Goal: Task Accomplishment & Management: Use online tool/utility

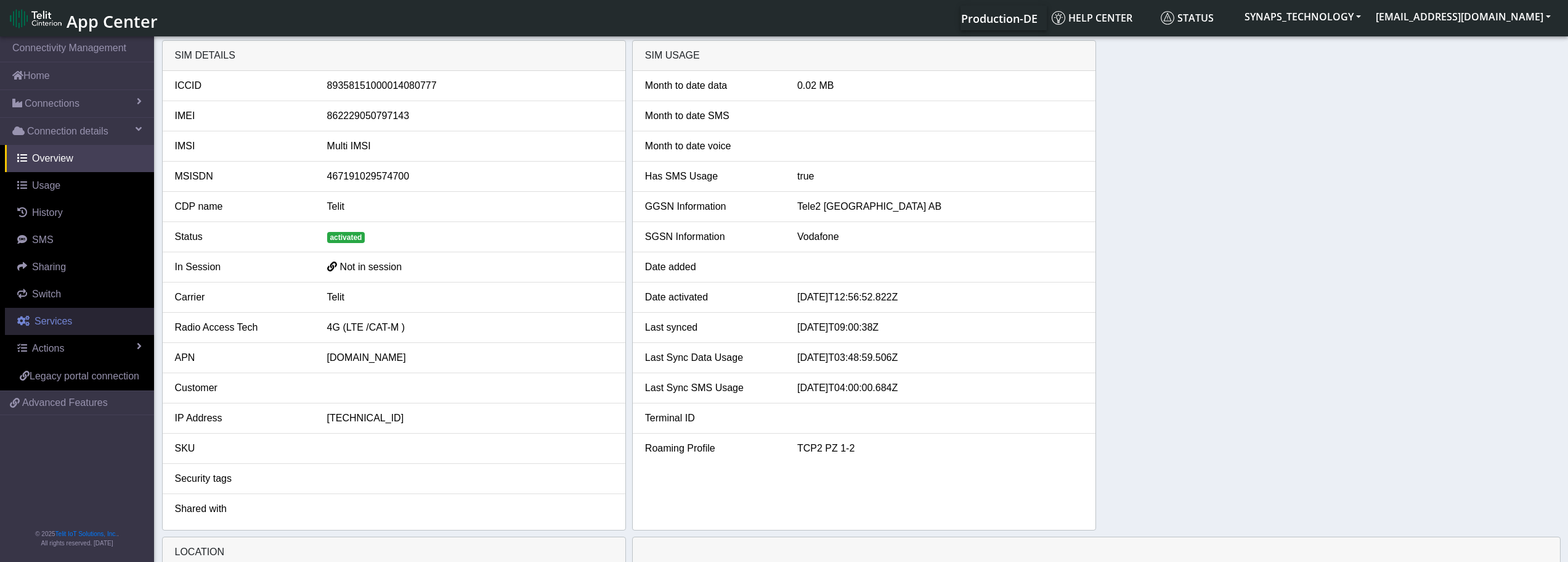
click at [40, 322] on span "Services" at bounding box center [53, 321] width 38 height 11
select select "2: 6"
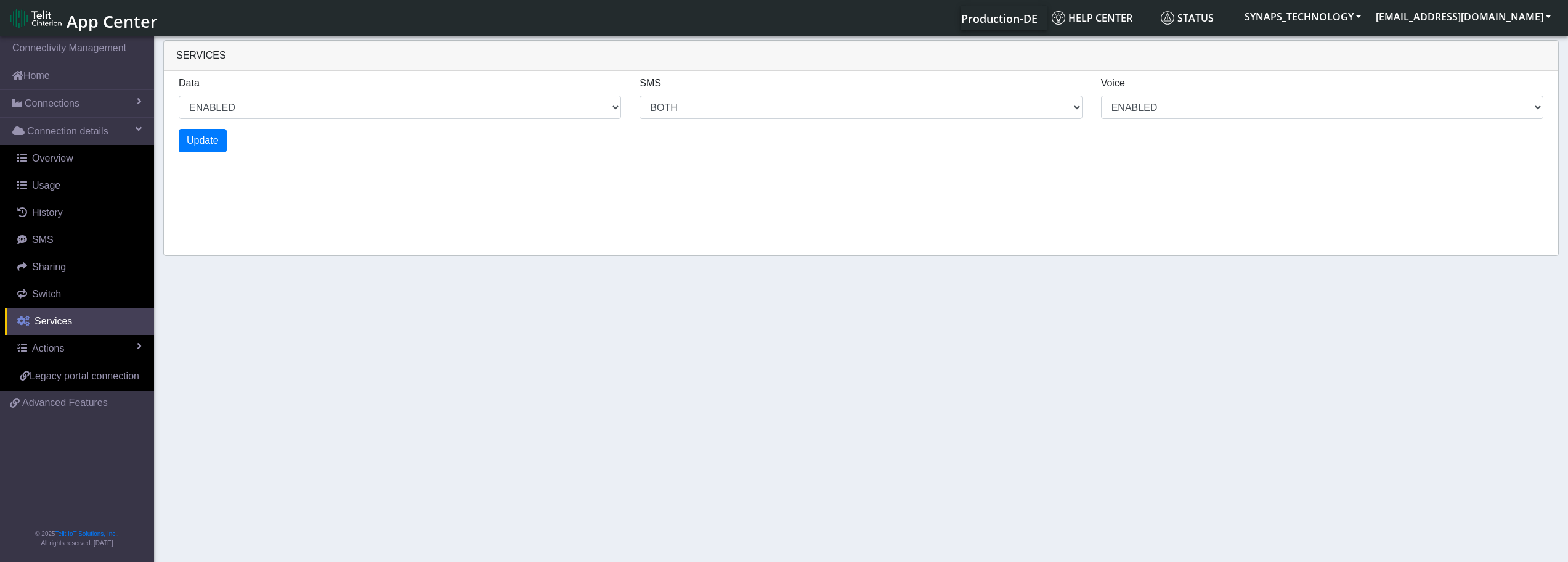
click at [40, 321] on span "Services" at bounding box center [53, 321] width 38 height 11
click at [64, 163] on span "Overview" at bounding box center [52, 158] width 41 height 11
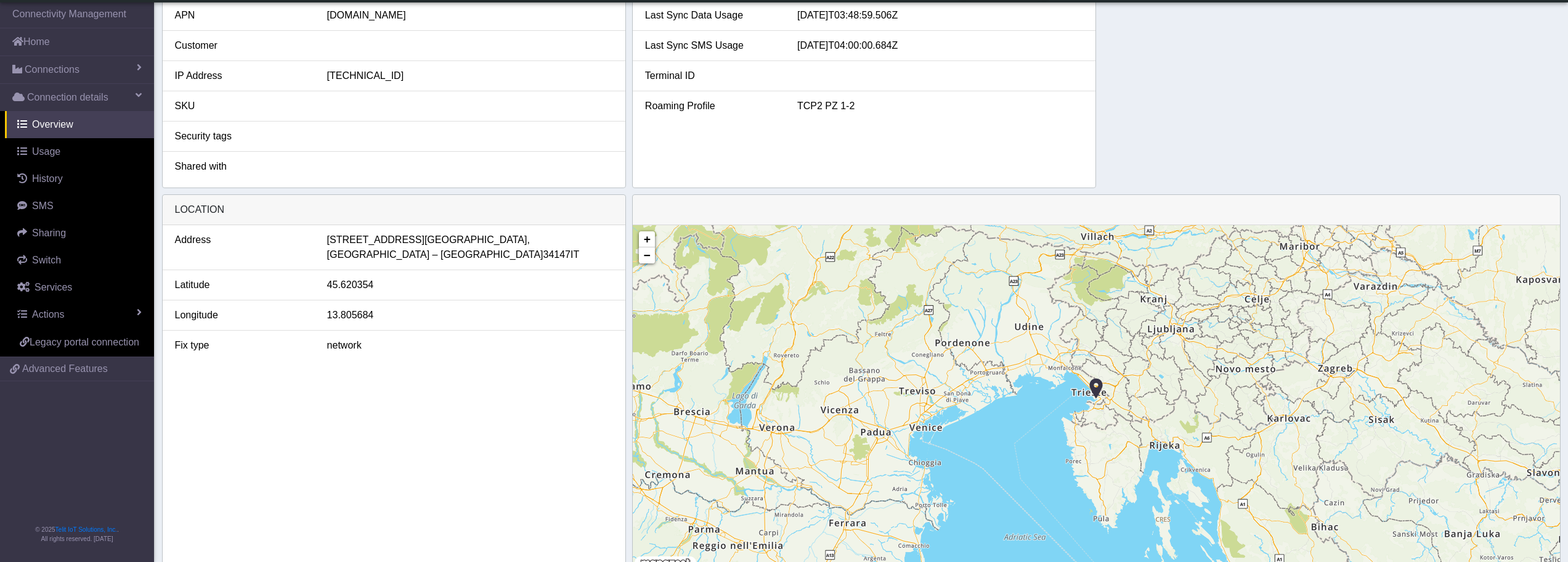
scroll to position [342, 0]
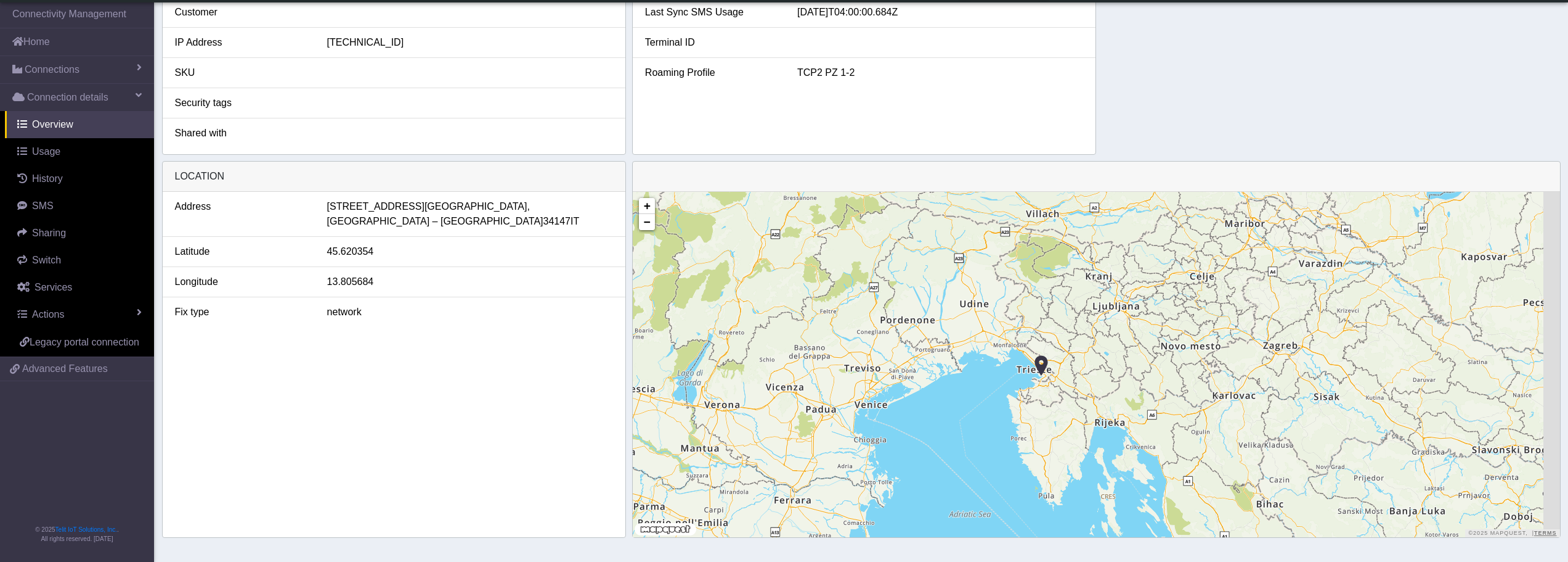
drag, startPoint x: 1028, startPoint y: 392, endPoint x: 974, endPoint y: 397, distance: 54.2
click at [969, 400] on div "+ − ©2025 MapQuest, | Terms" at bounding box center [1097, 364] width 927 height 345
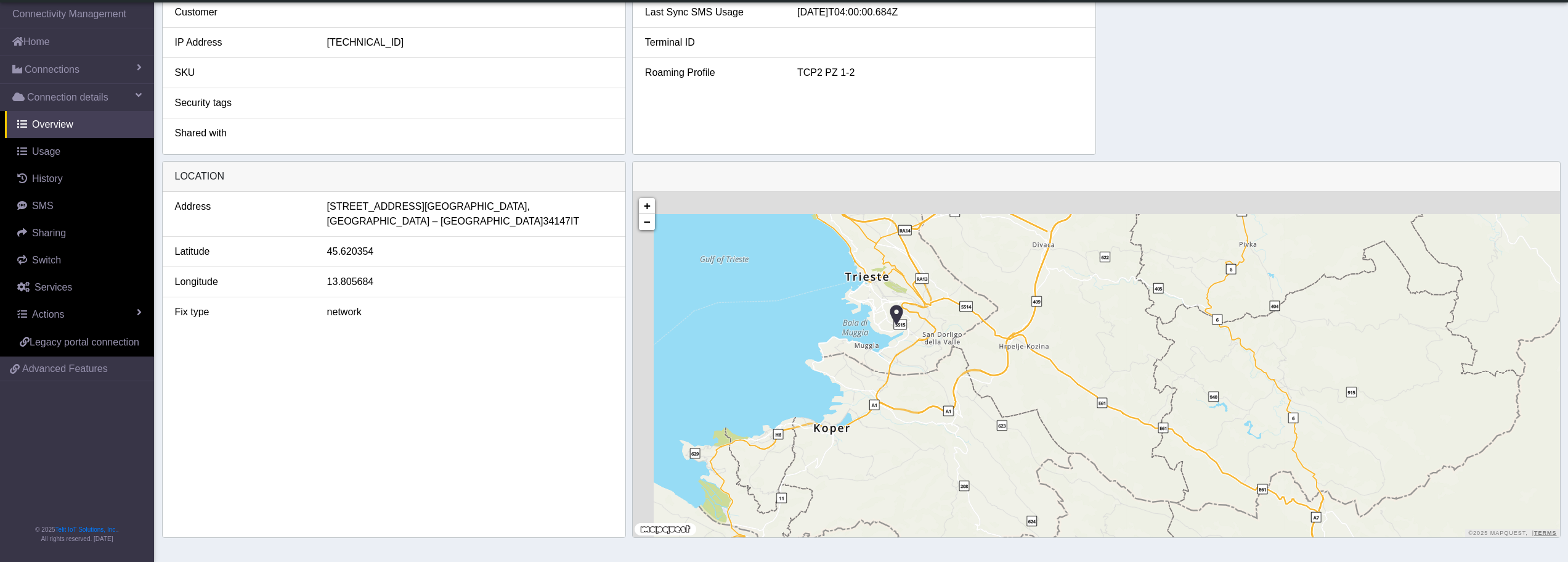
drag, startPoint x: 847, startPoint y: 329, endPoint x: 865, endPoint y: 337, distance: 19.7
click at [859, 337] on div "+ − ©2025 MapQuest, | Terms" at bounding box center [1097, 364] width 927 height 345
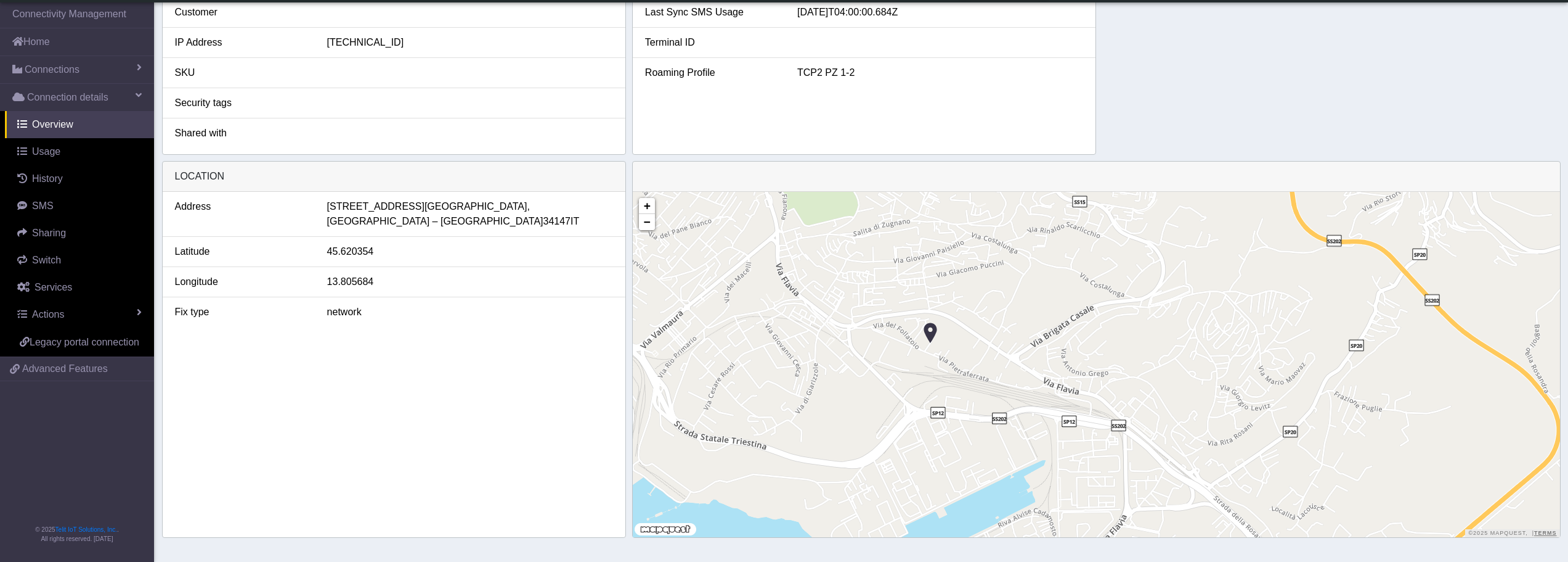
drag, startPoint x: 846, startPoint y: 307, endPoint x: 872, endPoint y: 380, distance: 77.5
click at [872, 380] on div "+ − ©2025 MapQuest, | Terms" at bounding box center [1097, 364] width 927 height 345
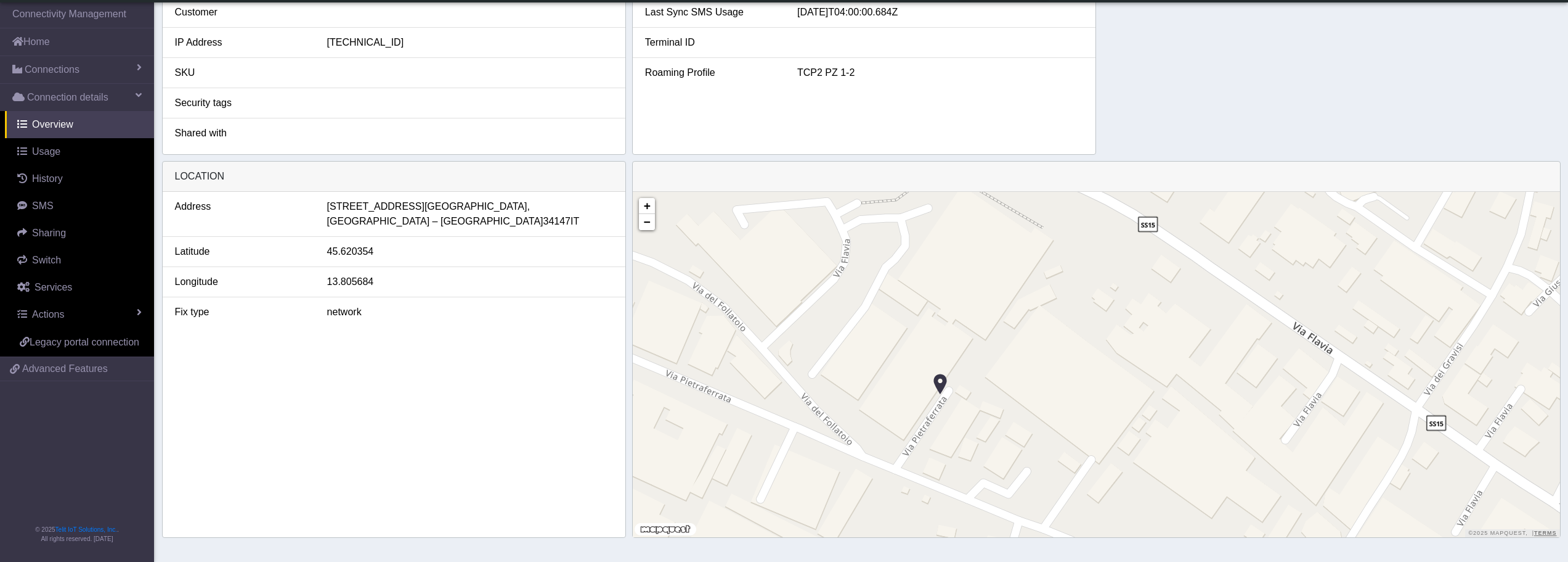
drag, startPoint x: 1022, startPoint y: 303, endPoint x: 1008, endPoint y: 409, distance: 106.9
click at [1008, 409] on div "+ − ©2025 MapQuest, | Terms" at bounding box center [1097, 364] width 927 height 345
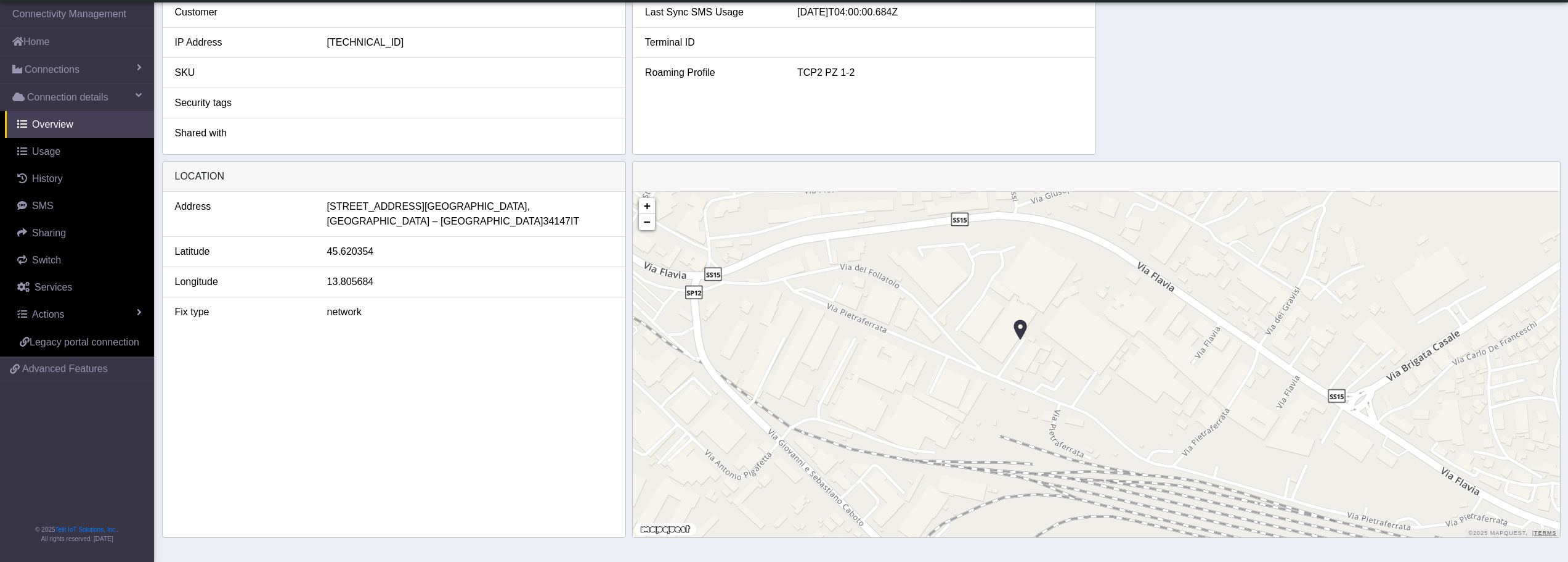
drag, startPoint x: 908, startPoint y: 399, endPoint x: 955, endPoint y: 337, distance: 77.8
click at [955, 337] on div "+ − ©2025 MapQuest, | Terms" at bounding box center [1097, 364] width 927 height 345
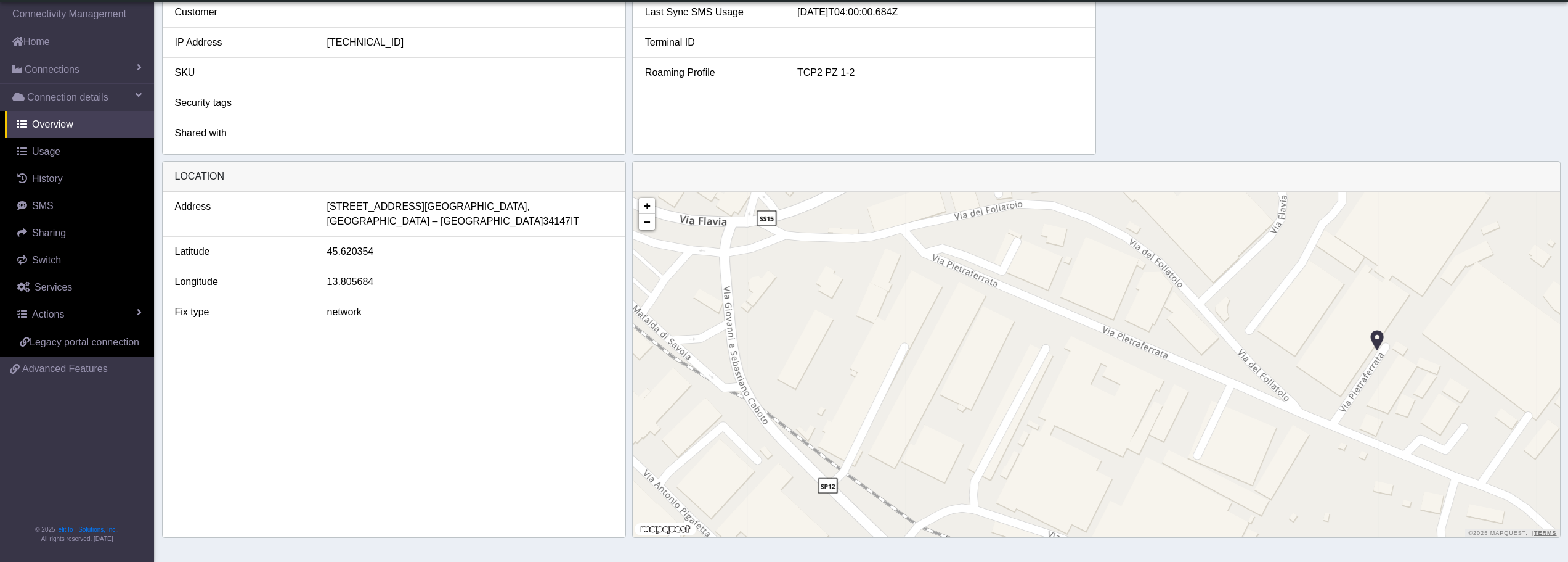
drag, startPoint x: 1090, startPoint y: 418, endPoint x: 1046, endPoint y: 402, distance: 46.8
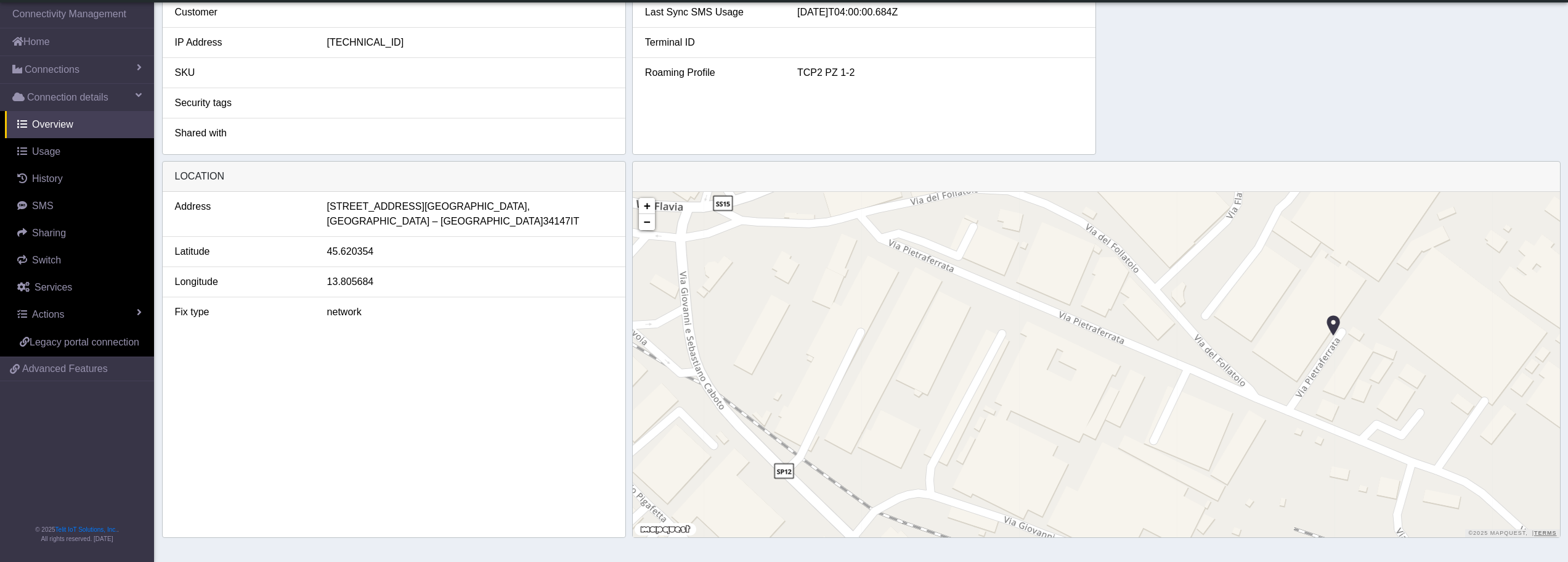
drag, startPoint x: 1046, startPoint y: 402, endPoint x: 902, endPoint y: 407, distance: 144.1
click at [902, 407] on div "+ − ©2025 MapQuest, | Terms" at bounding box center [1097, 364] width 927 height 345
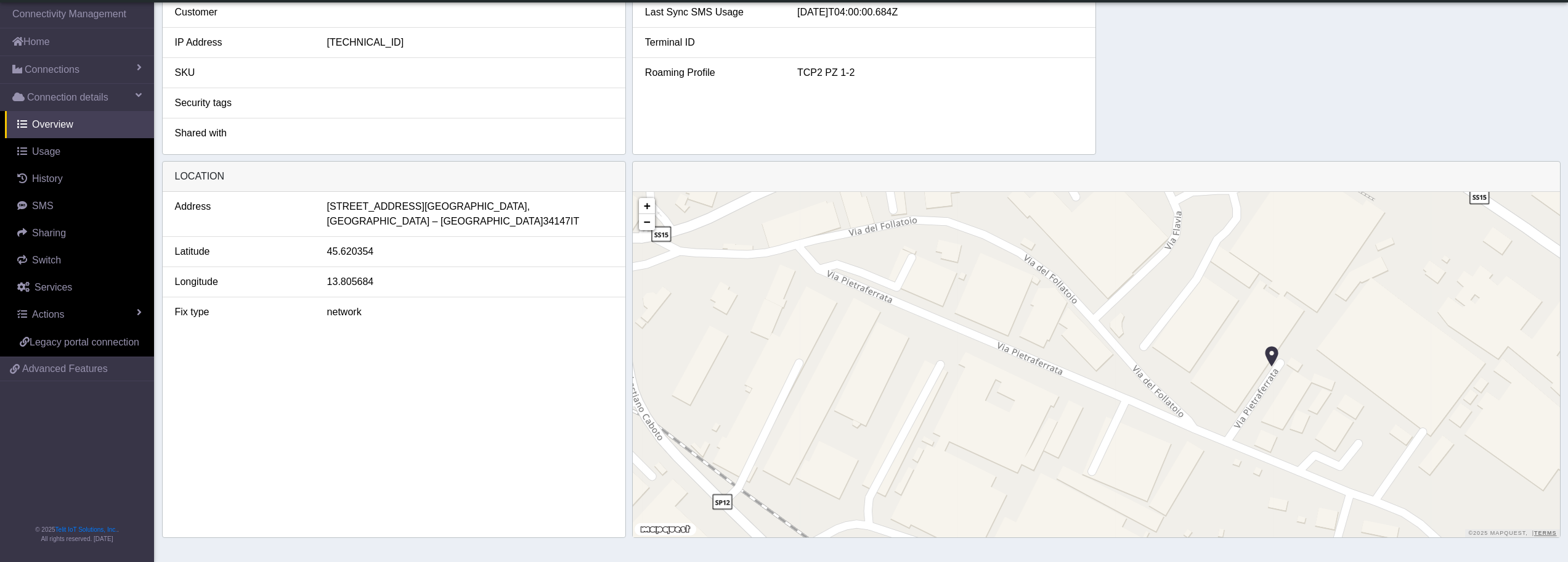
drag, startPoint x: 846, startPoint y: 438, endPoint x: 828, endPoint y: 435, distance: 18.2
click at [828, 435] on div "+ − ©2025 MapQuest, | Terms" at bounding box center [1097, 364] width 927 height 345
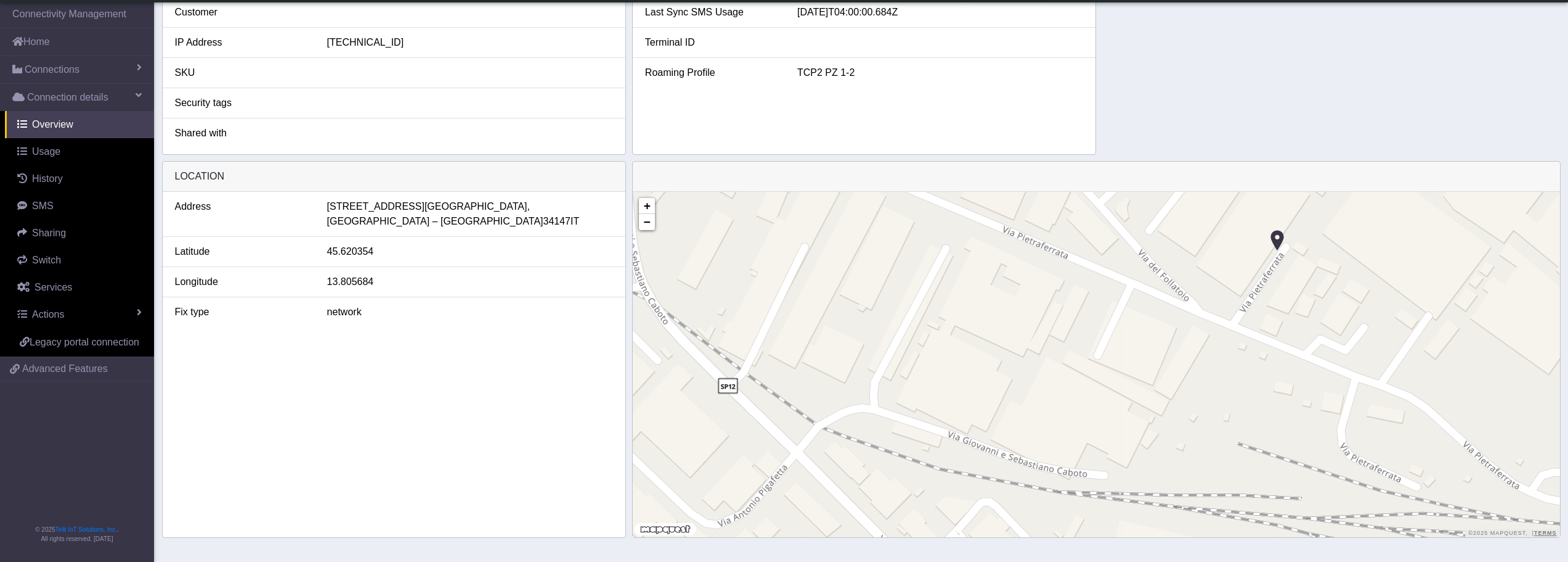
drag, startPoint x: 855, startPoint y: 321, endPoint x: 838, endPoint y: 382, distance: 63.3
click at [838, 382] on div "+ − ©2025 MapQuest, | Terms" at bounding box center [1097, 364] width 927 height 345
drag, startPoint x: 808, startPoint y: 406, endPoint x: 832, endPoint y: 413, distance: 25.0
click at [832, 413] on div "+ − ©2025 MapQuest, | Terms" at bounding box center [1097, 364] width 927 height 345
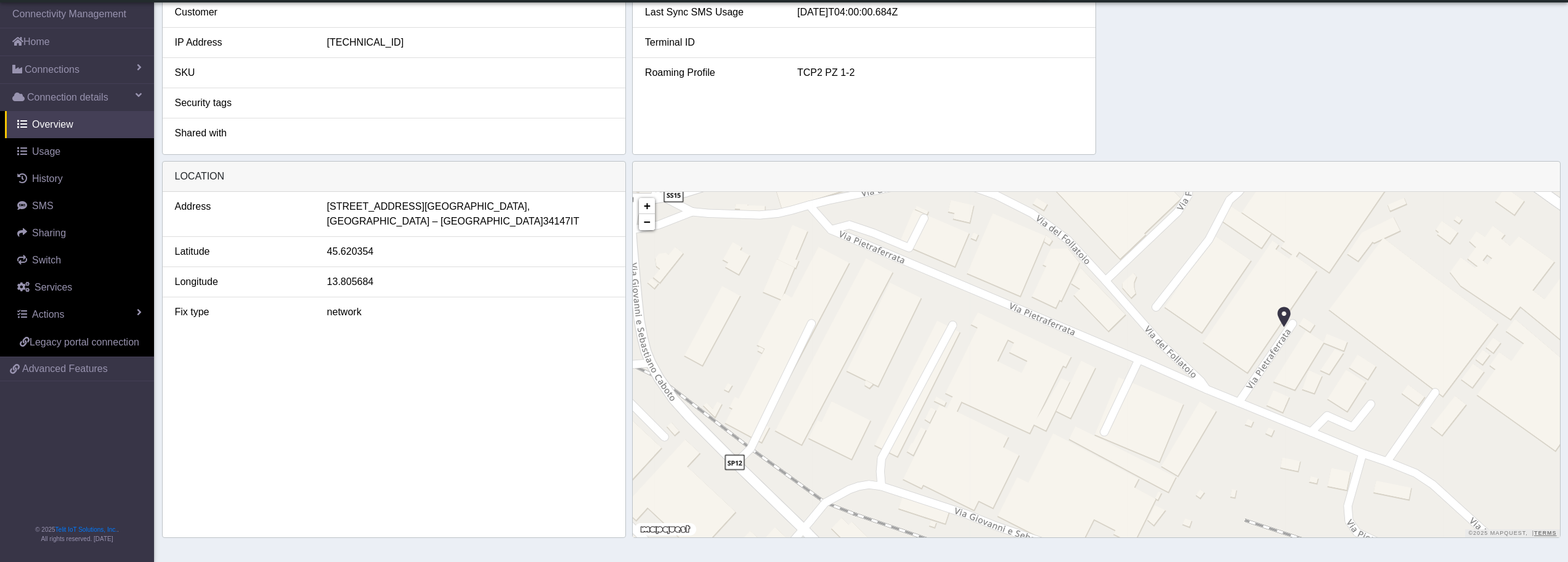
drag, startPoint x: 897, startPoint y: 274, endPoint x: 883, endPoint y: 347, distance: 74.3
click at [883, 347] on div "+ − ©2025 MapQuest, | Terms" at bounding box center [1097, 364] width 927 height 345
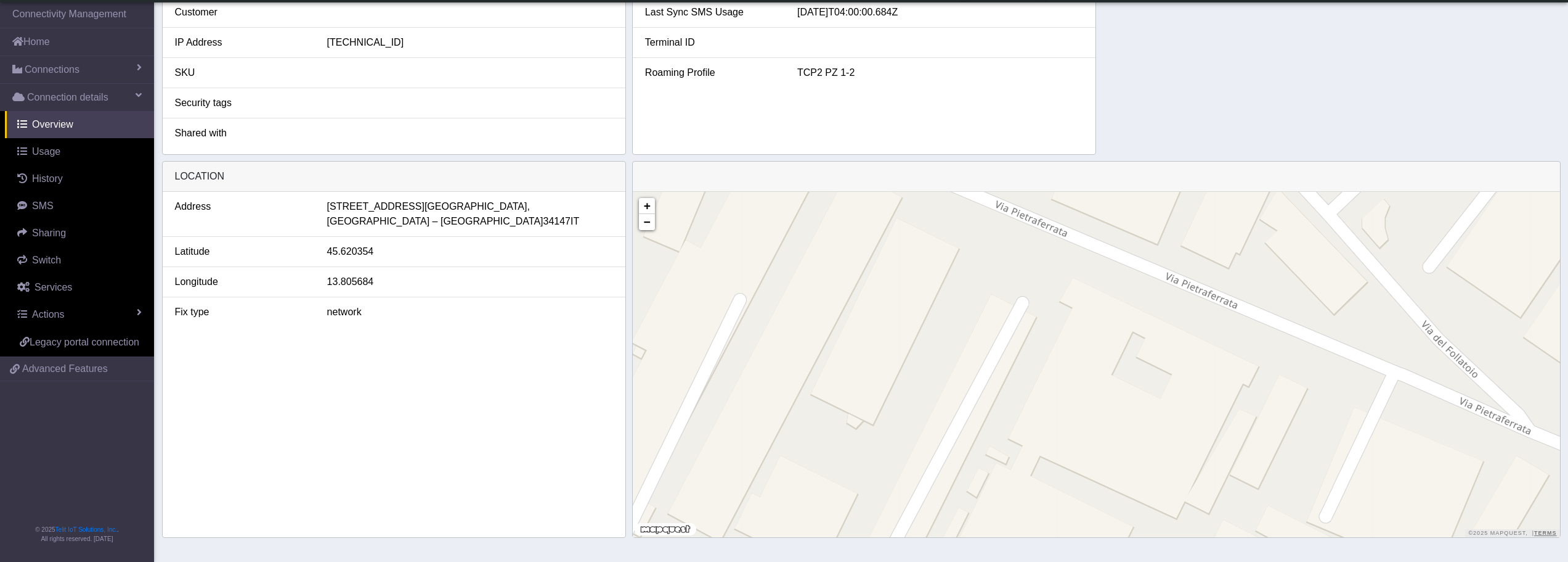
click at [883, 347] on div "+ − ©2025 MapQuest, | Terms" at bounding box center [1097, 364] width 927 height 345
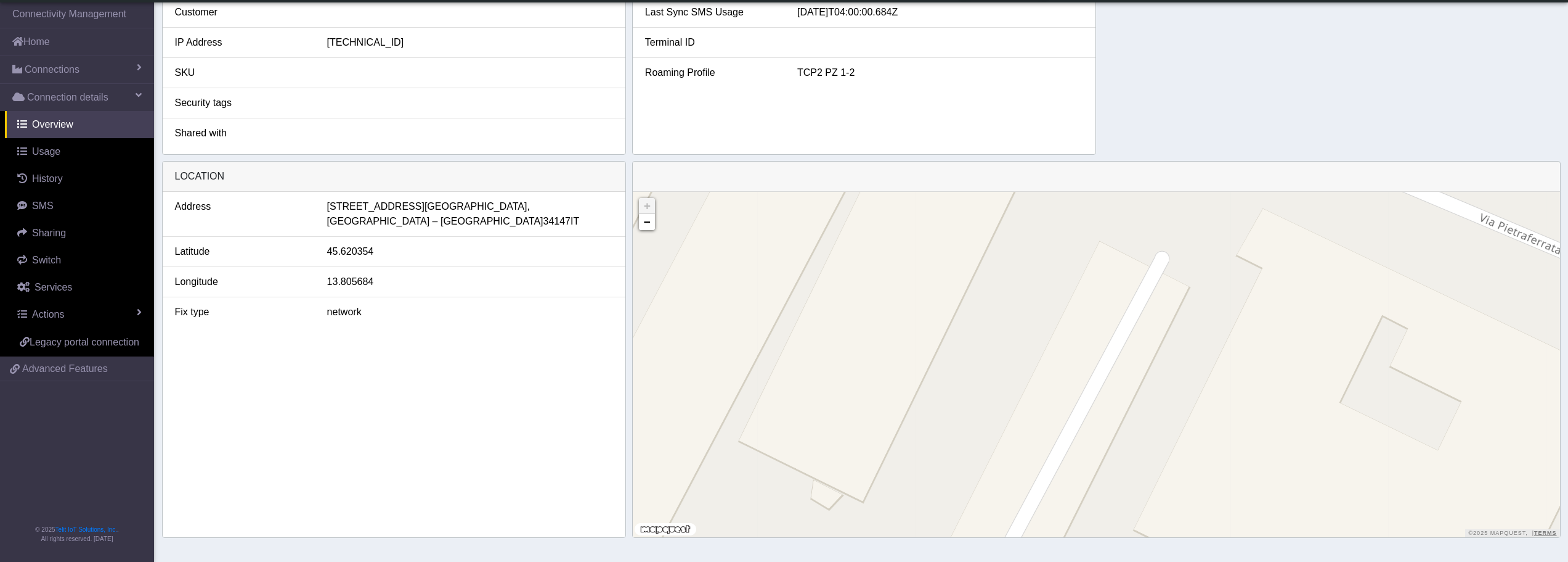
drag, startPoint x: 883, startPoint y: 347, endPoint x: 862, endPoint y: 351, distance: 21.4
click at [875, 353] on div "+ − ©2025 MapQuest, | Terms" at bounding box center [1097, 364] width 927 height 345
click at [648, 229] on link "−" at bounding box center [647, 222] width 16 height 16
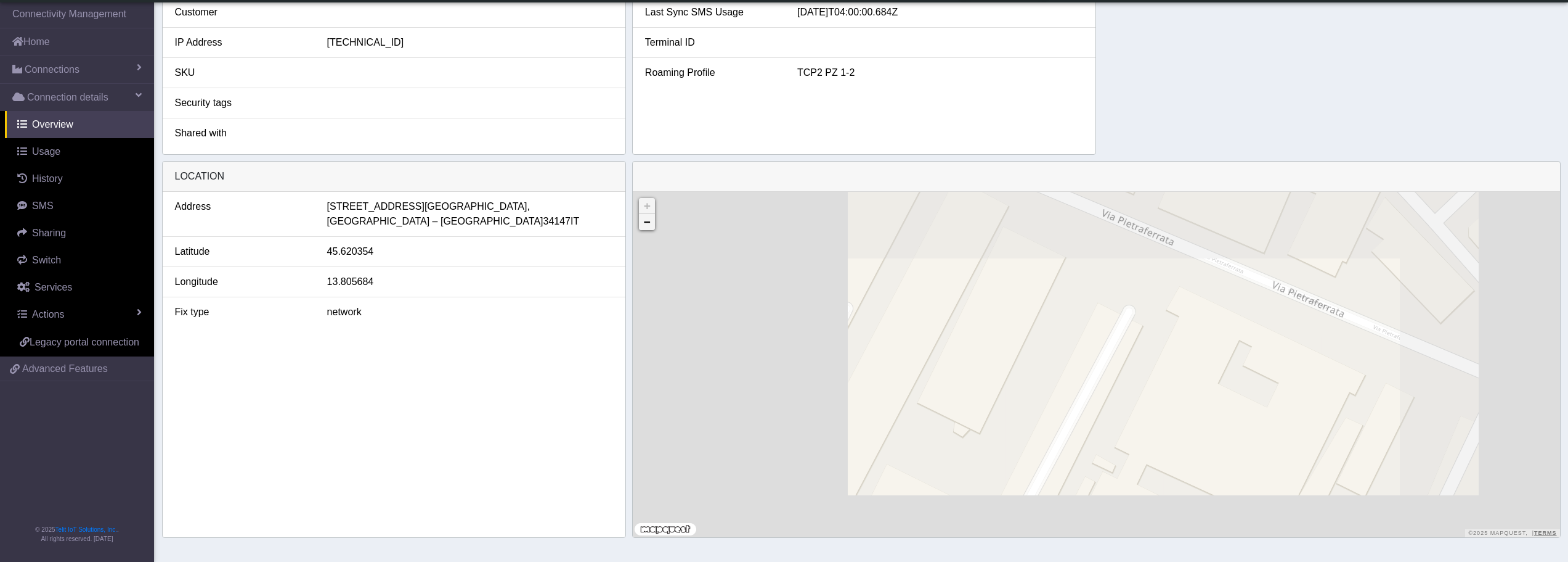
click at [648, 229] on link "−" at bounding box center [647, 222] width 16 height 16
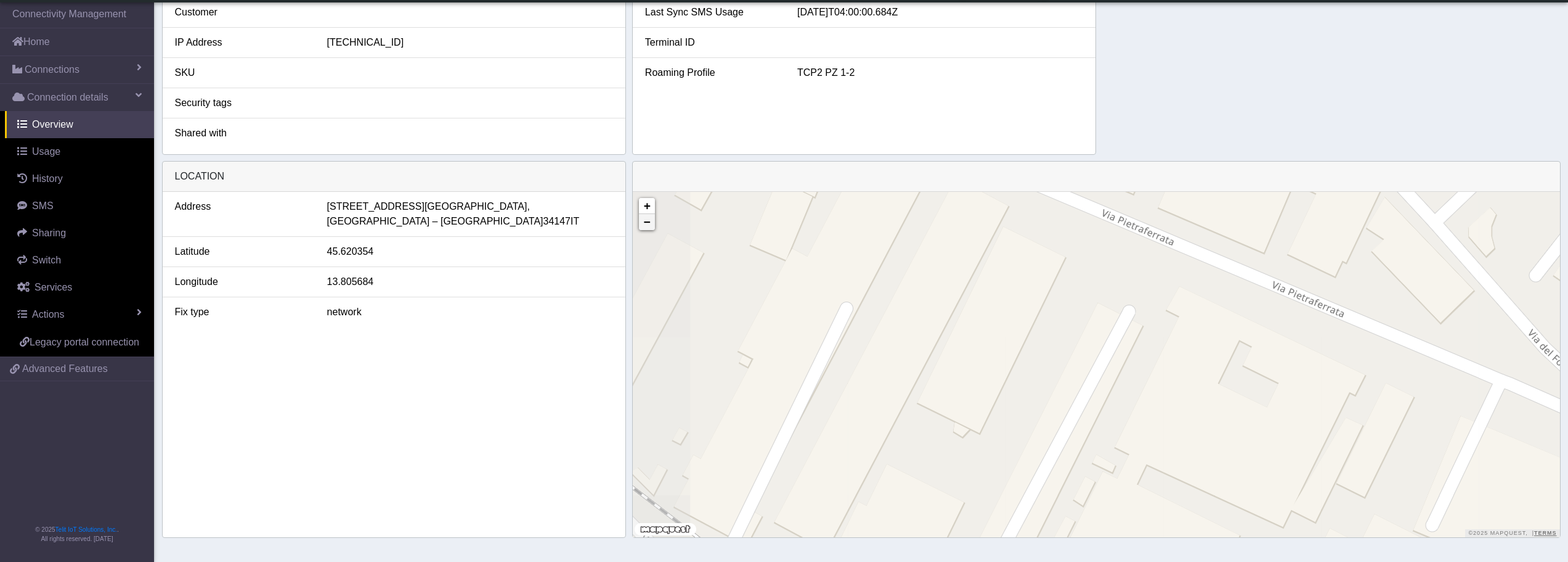
click at [648, 229] on link "−" at bounding box center [647, 222] width 16 height 16
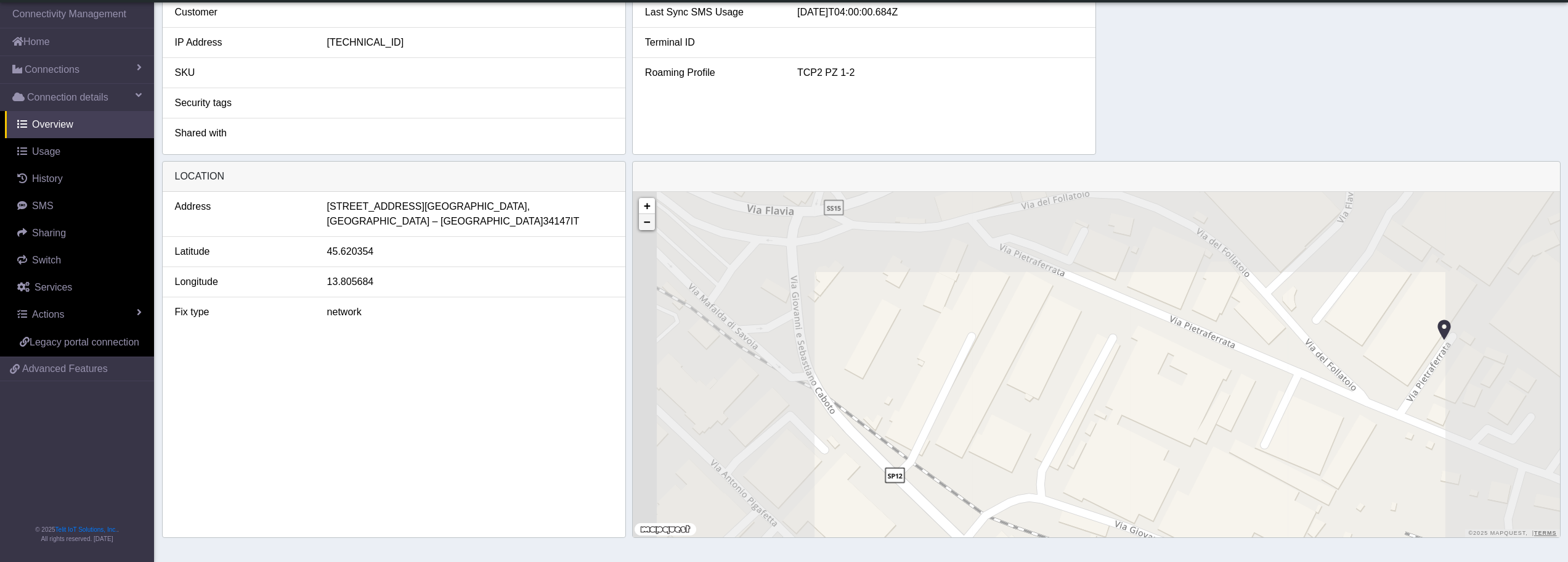
click at [648, 229] on link "−" at bounding box center [647, 222] width 16 height 16
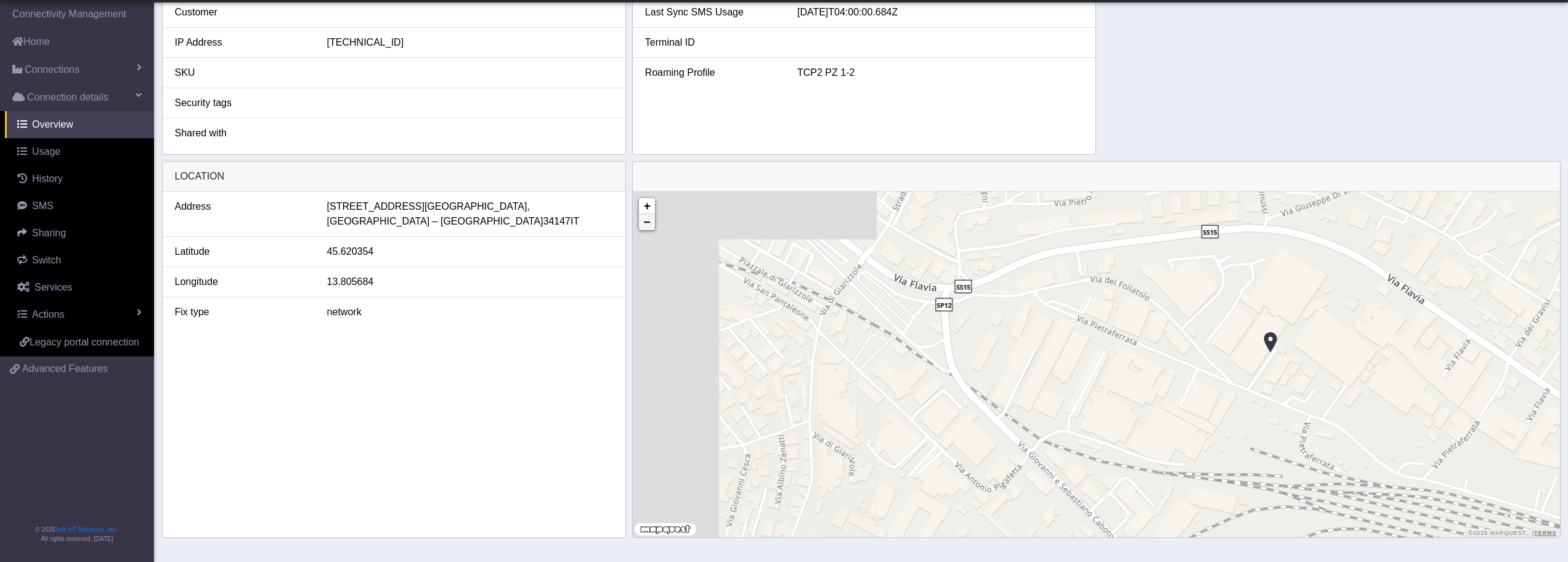
click at [648, 229] on link "−" at bounding box center [647, 222] width 16 height 16
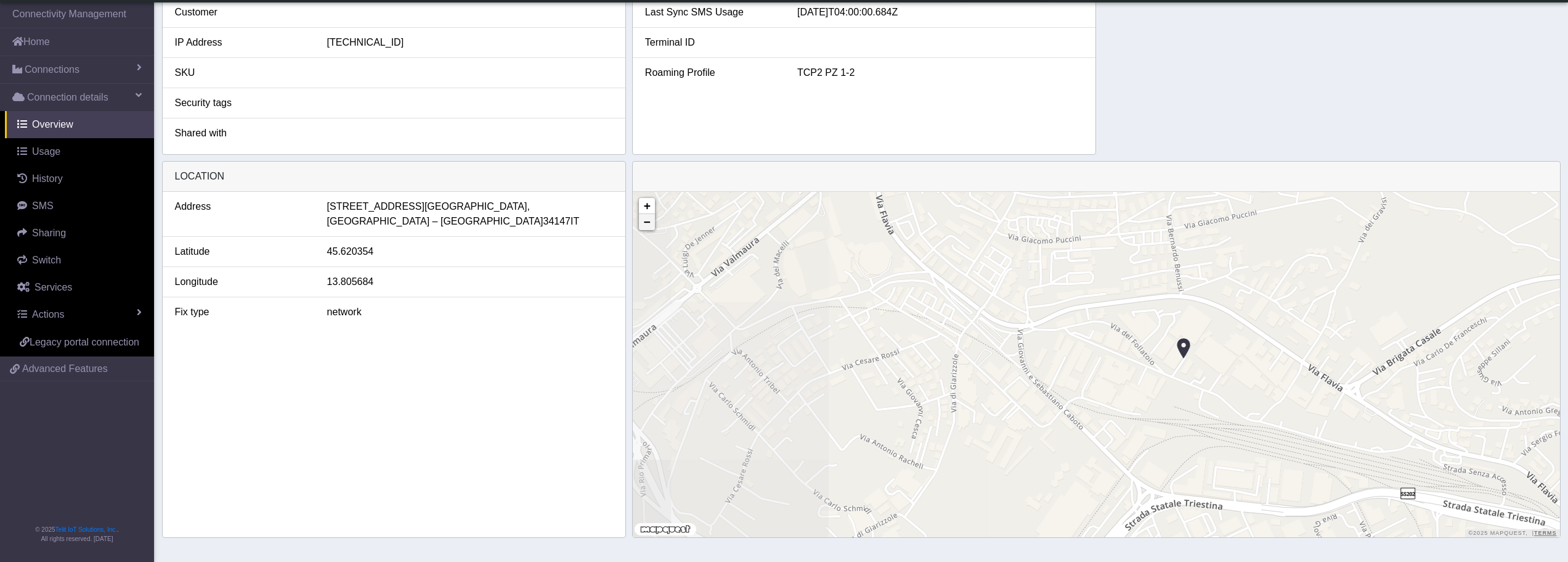
click at [648, 229] on link "−" at bounding box center [647, 222] width 16 height 16
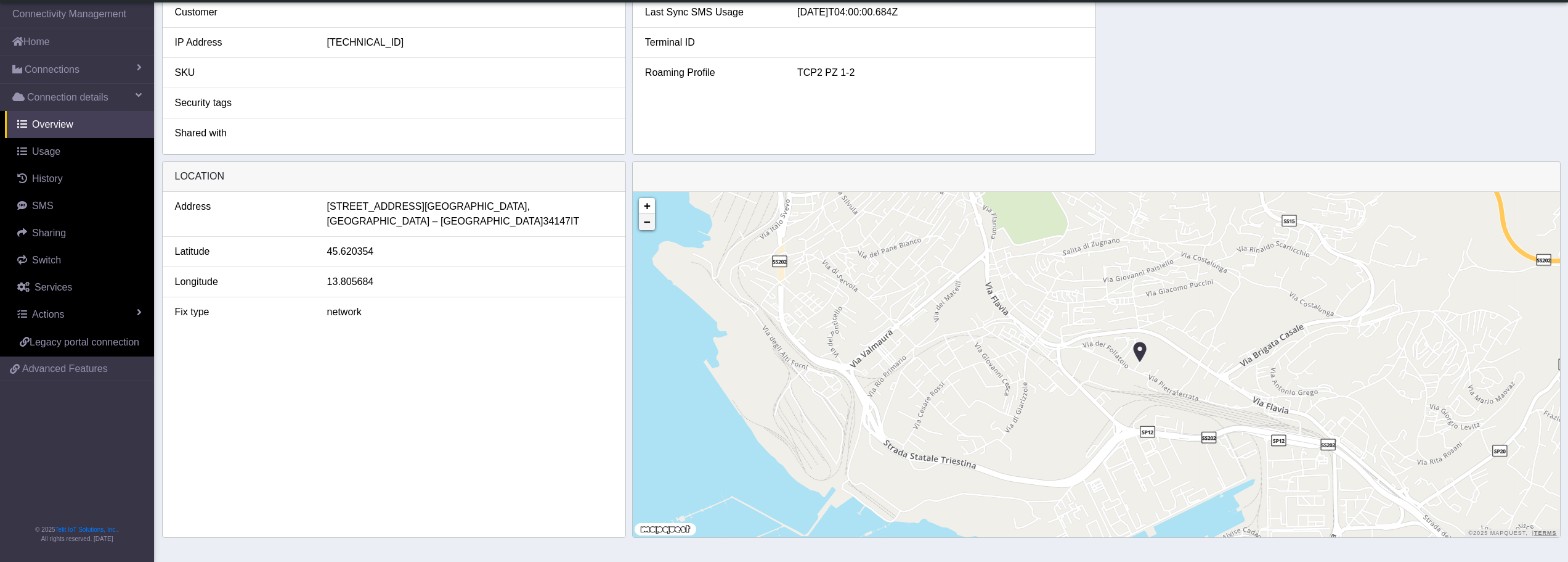
click at [648, 229] on link "−" at bounding box center [647, 222] width 16 height 16
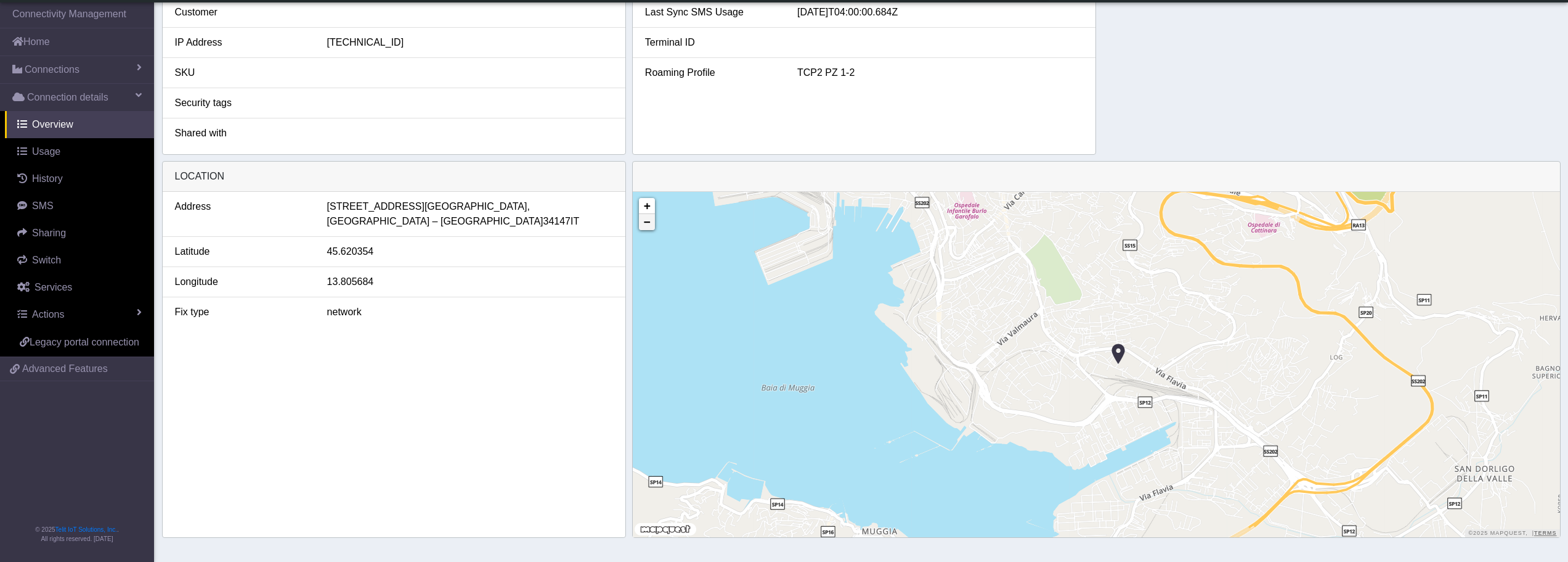
click at [648, 229] on link "−" at bounding box center [647, 222] width 16 height 16
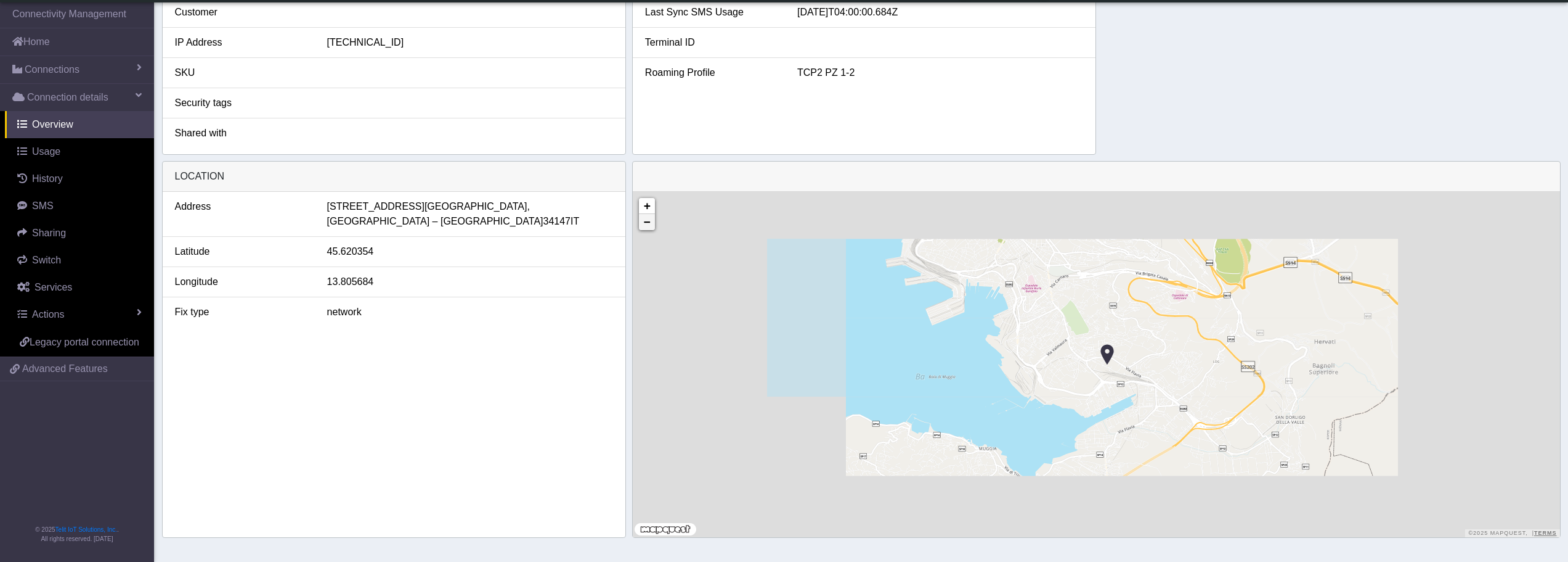
click at [648, 229] on link "−" at bounding box center [647, 222] width 16 height 16
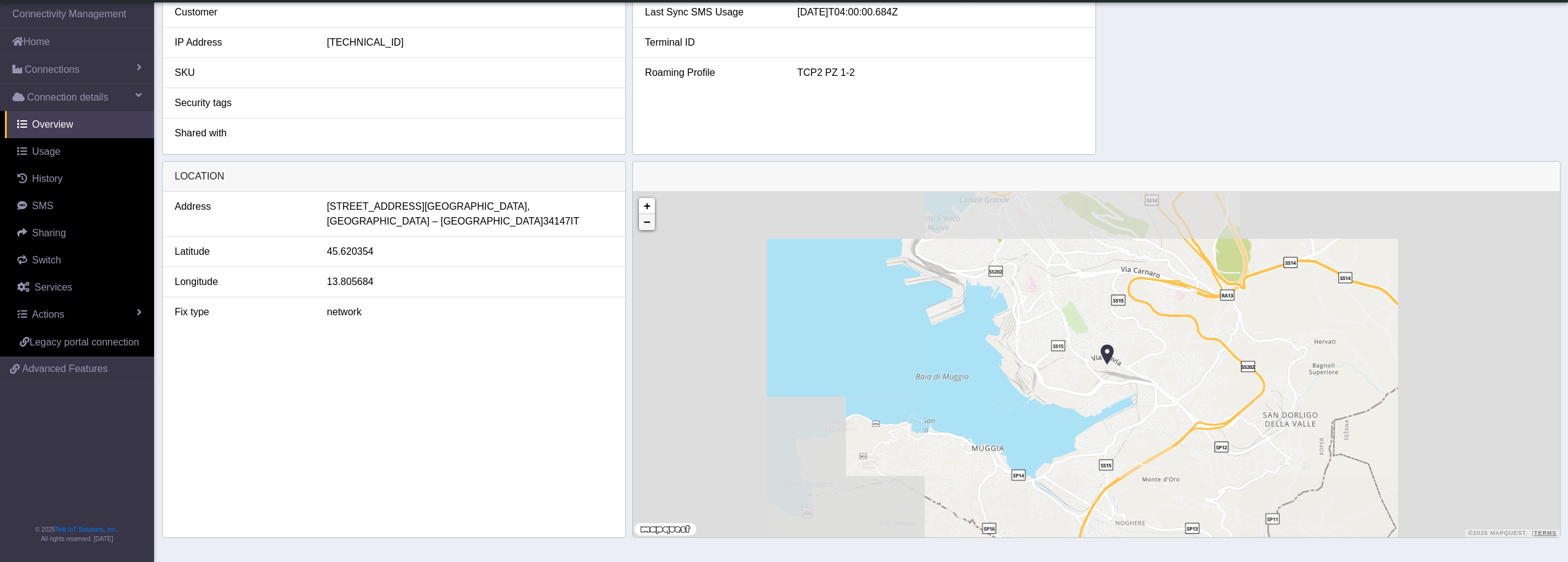
click at [648, 229] on link "−" at bounding box center [647, 222] width 16 height 16
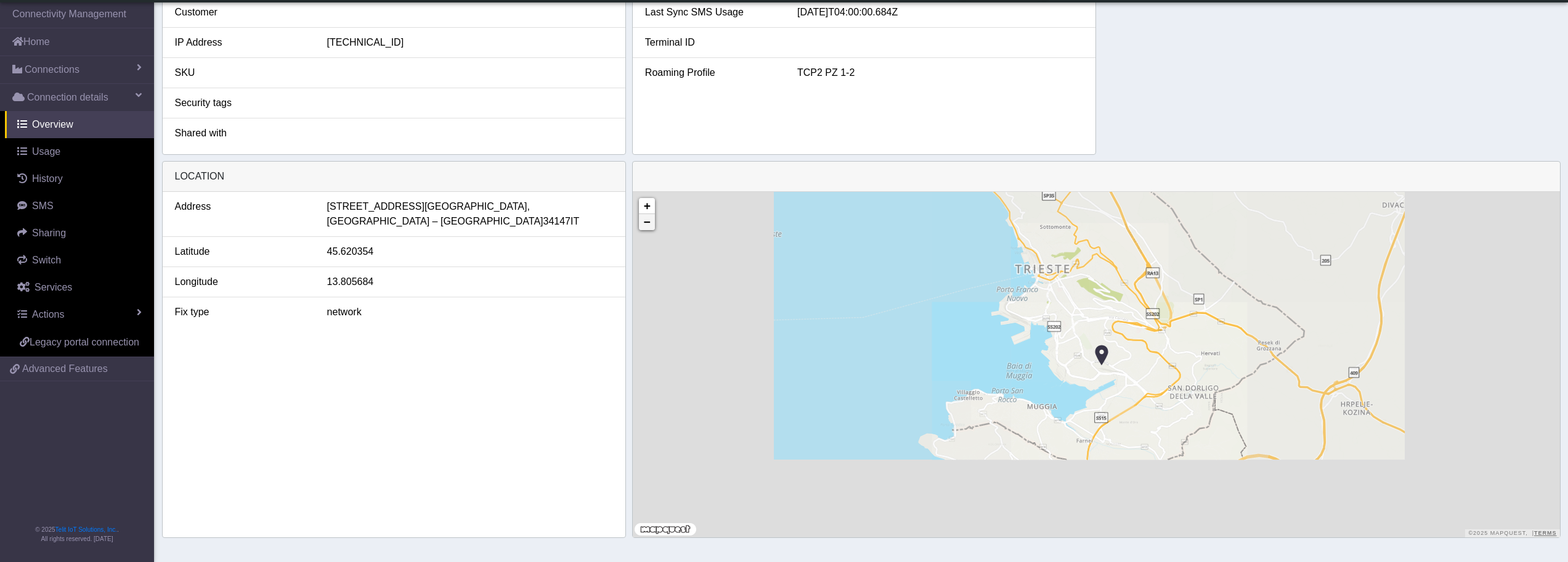
click at [648, 229] on link "−" at bounding box center [647, 222] width 16 height 16
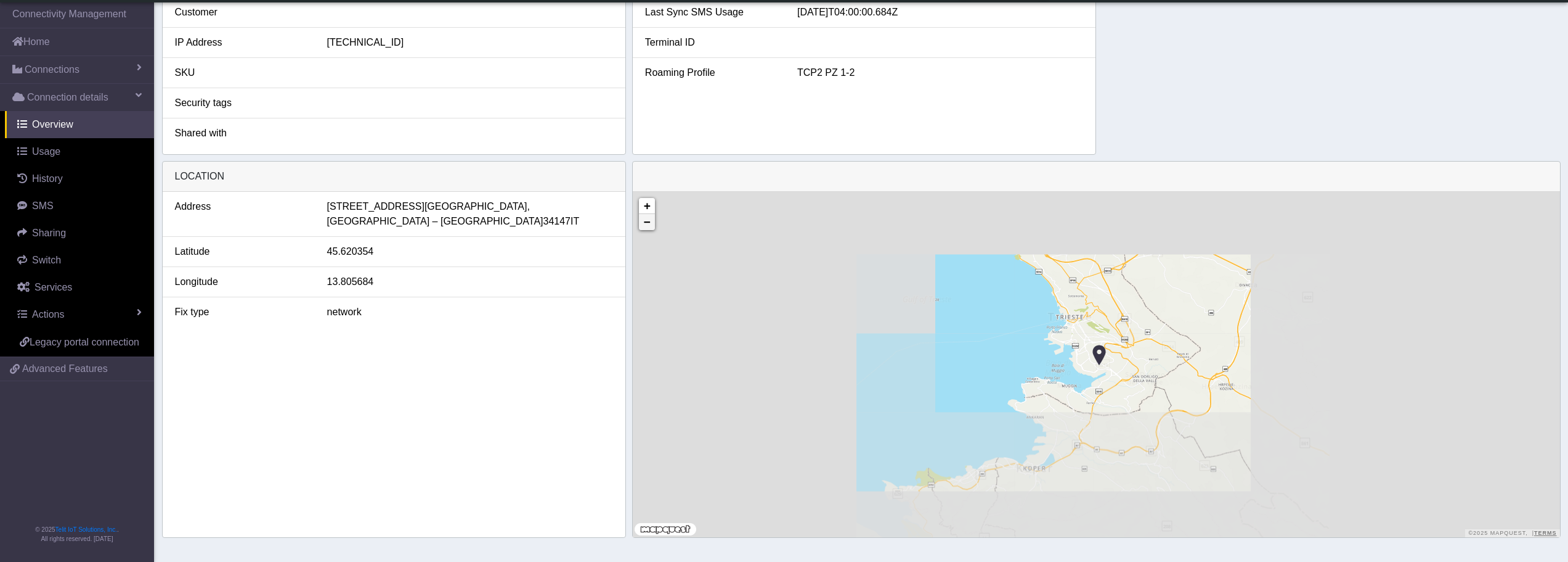
click at [648, 229] on link "−" at bounding box center [647, 222] width 16 height 16
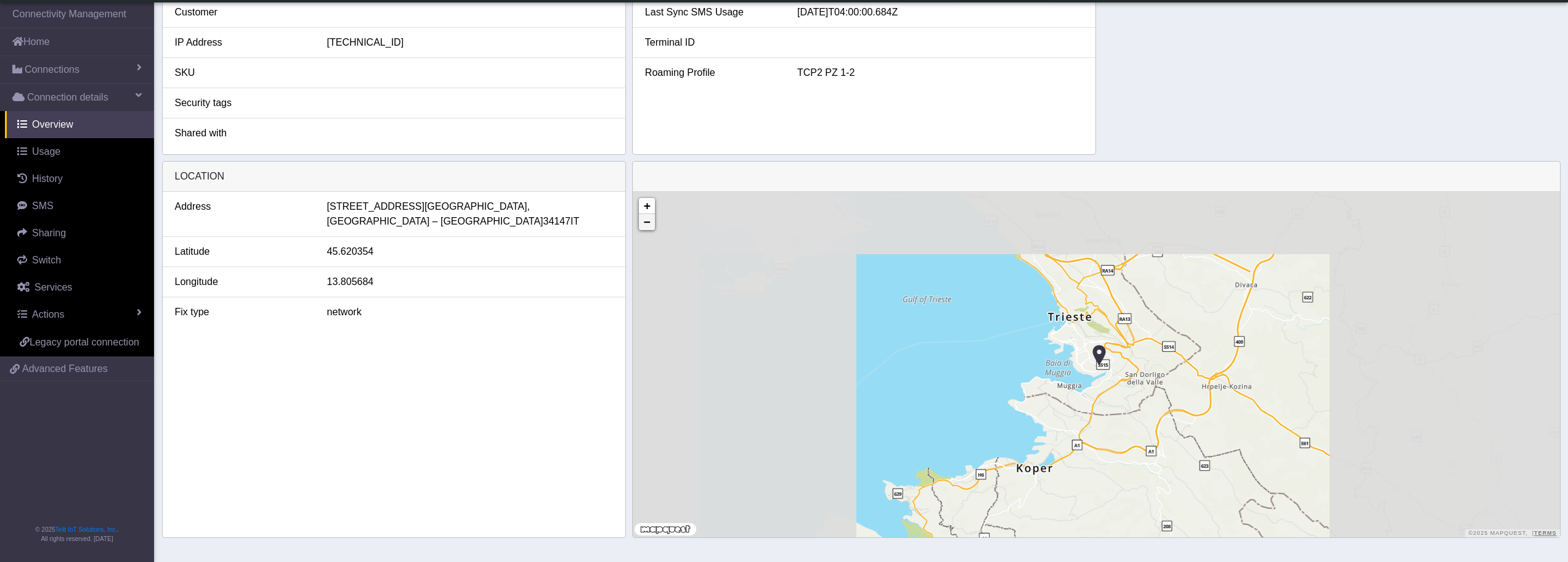
click at [648, 229] on link "−" at bounding box center [647, 222] width 16 height 16
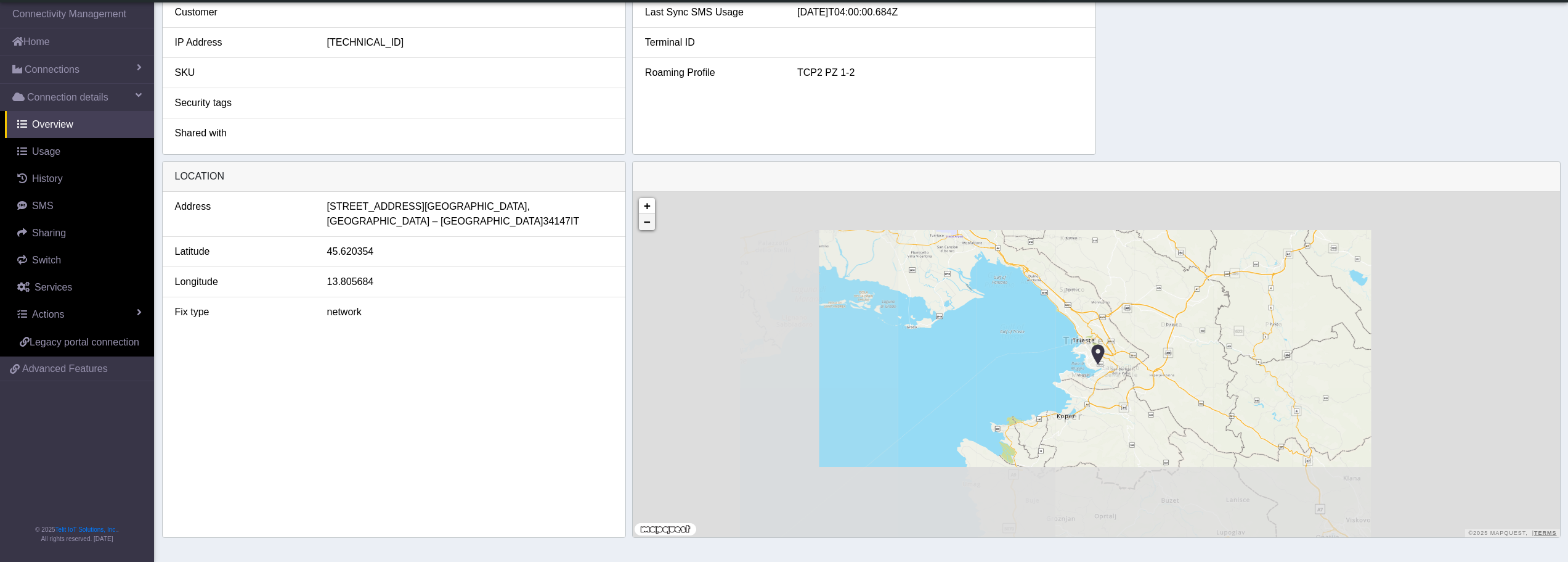
click at [648, 229] on link "−" at bounding box center [647, 222] width 16 height 16
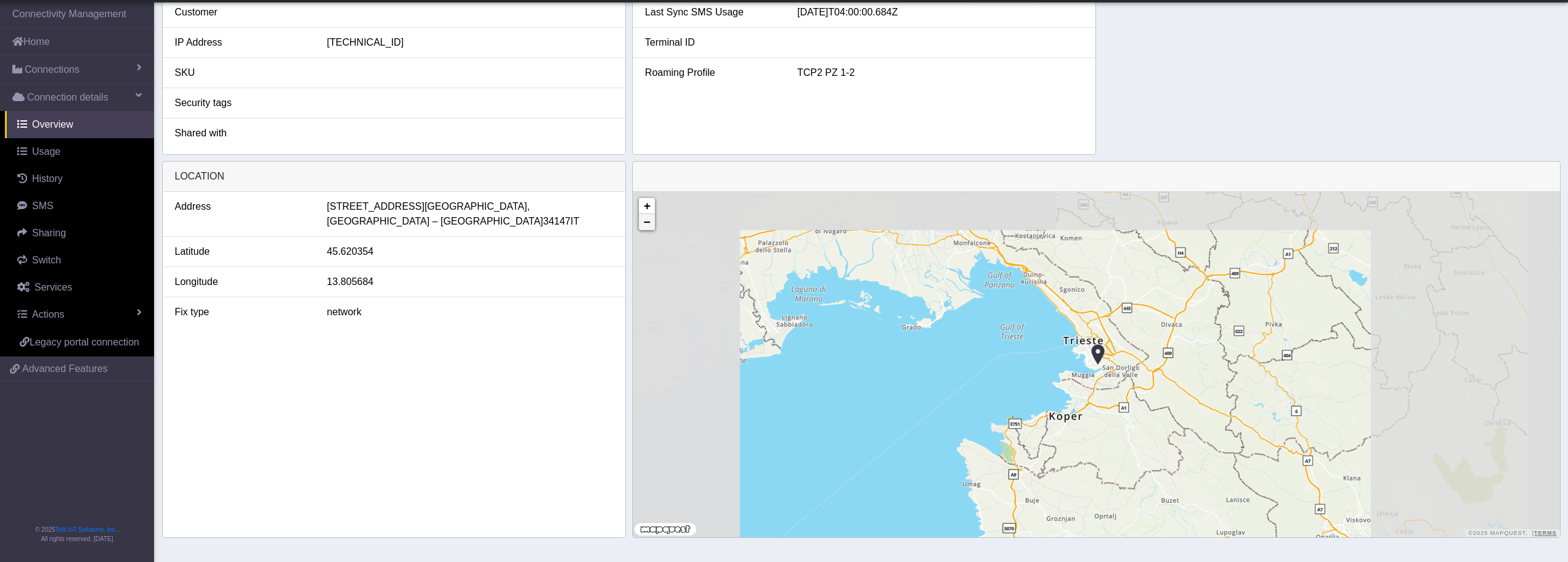
click at [648, 229] on link "−" at bounding box center [647, 222] width 16 height 16
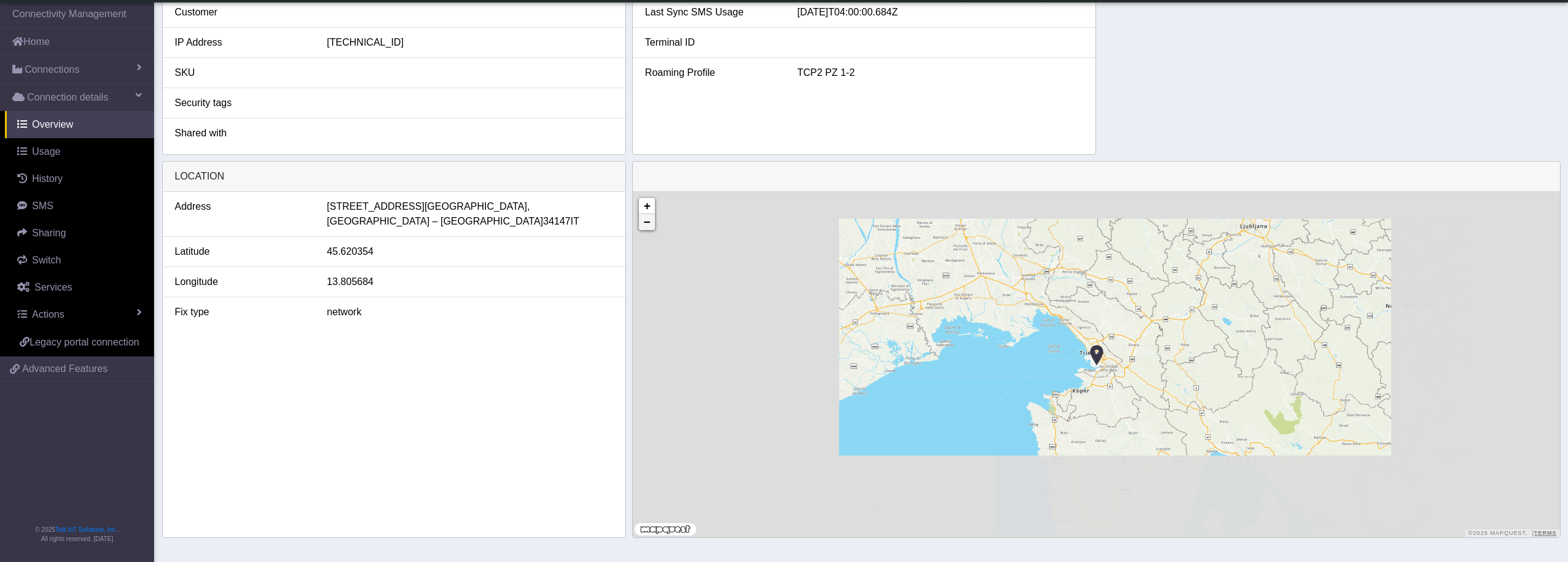
click at [648, 229] on link "−" at bounding box center [647, 222] width 16 height 16
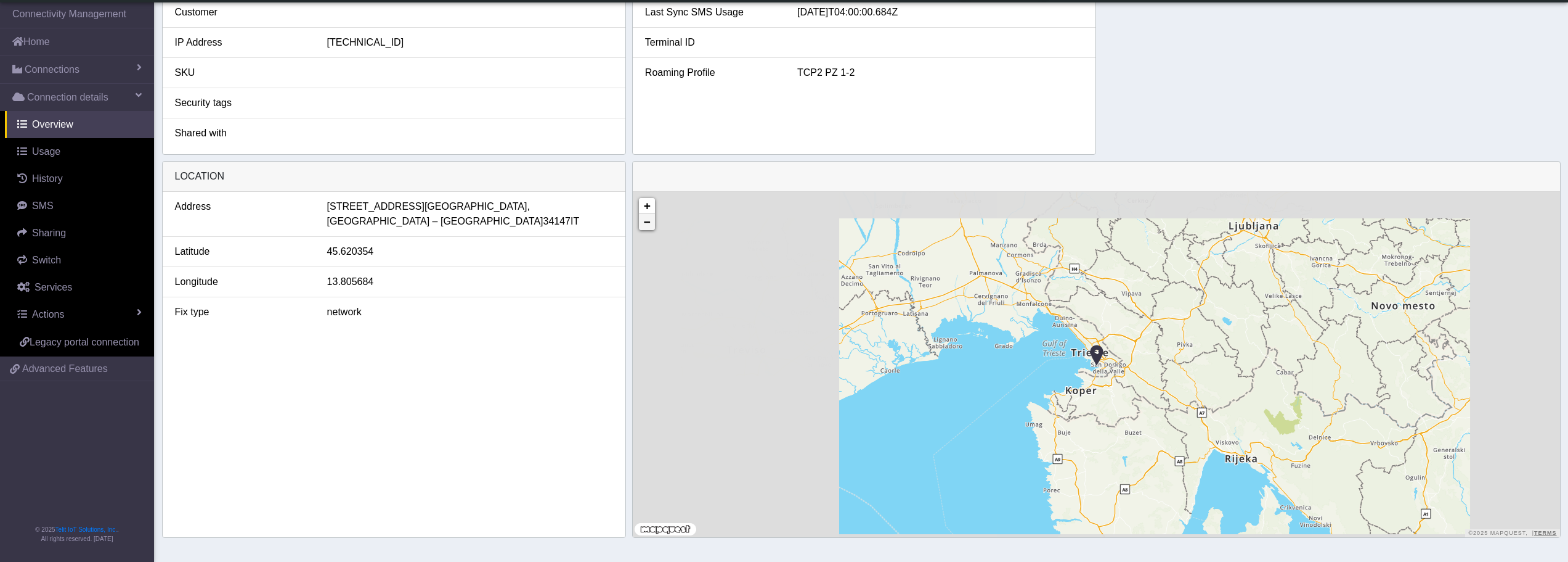
click at [648, 229] on link "−" at bounding box center [647, 222] width 16 height 16
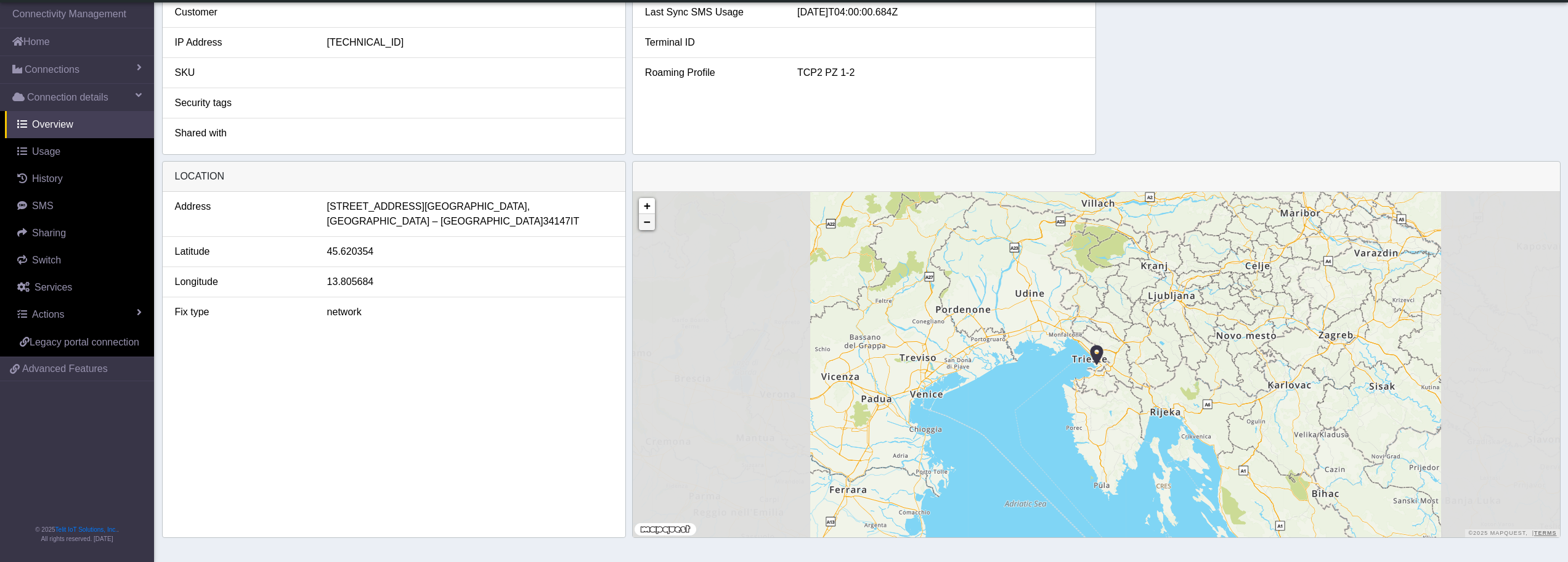
click at [648, 229] on link "−" at bounding box center [647, 222] width 16 height 16
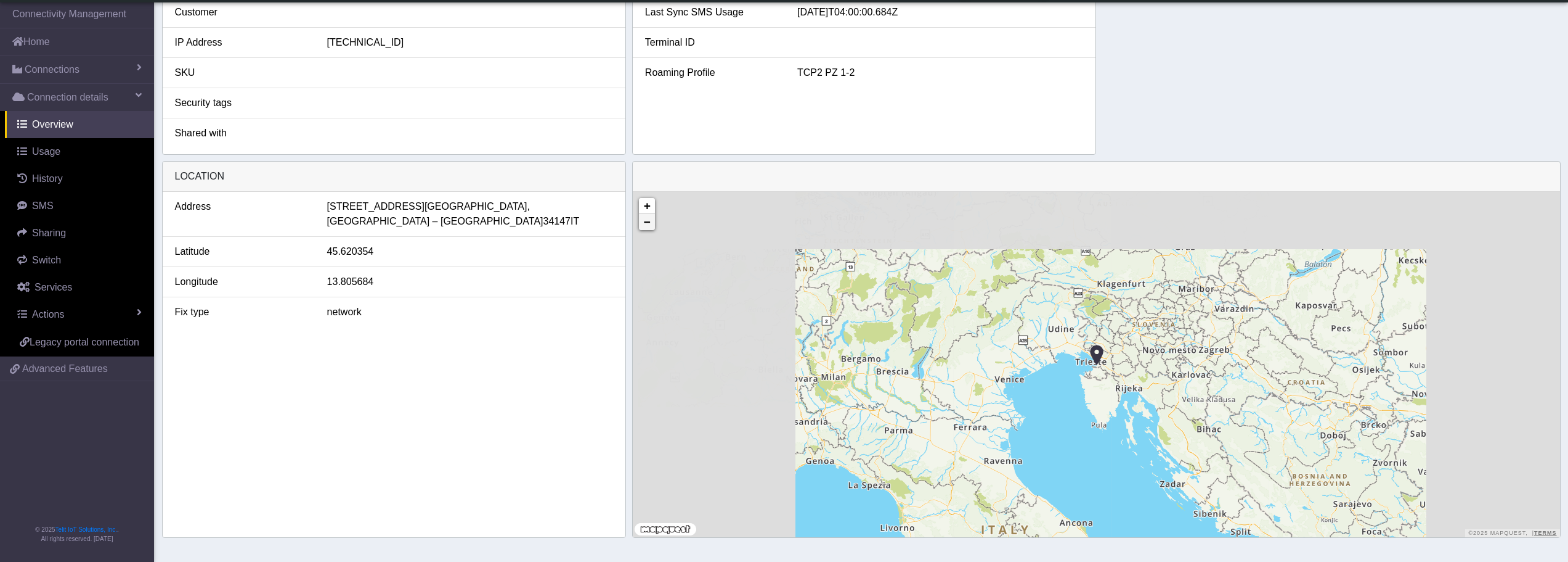
click at [648, 229] on link "−" at bounding box center [647, 222] width 16 height 16
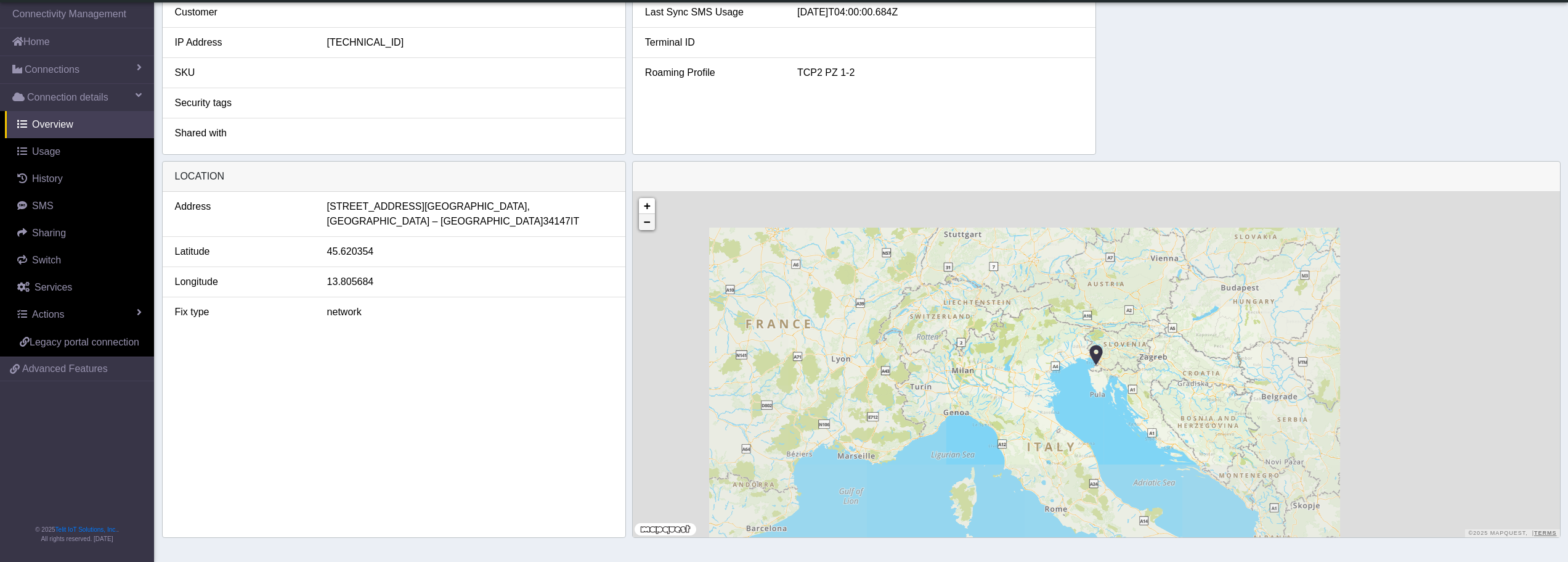
click at [648, 229] on link "−" at bounding box center [647, 222] width 16 height 16
